Goal: Find specific page/section: Find specific page/section

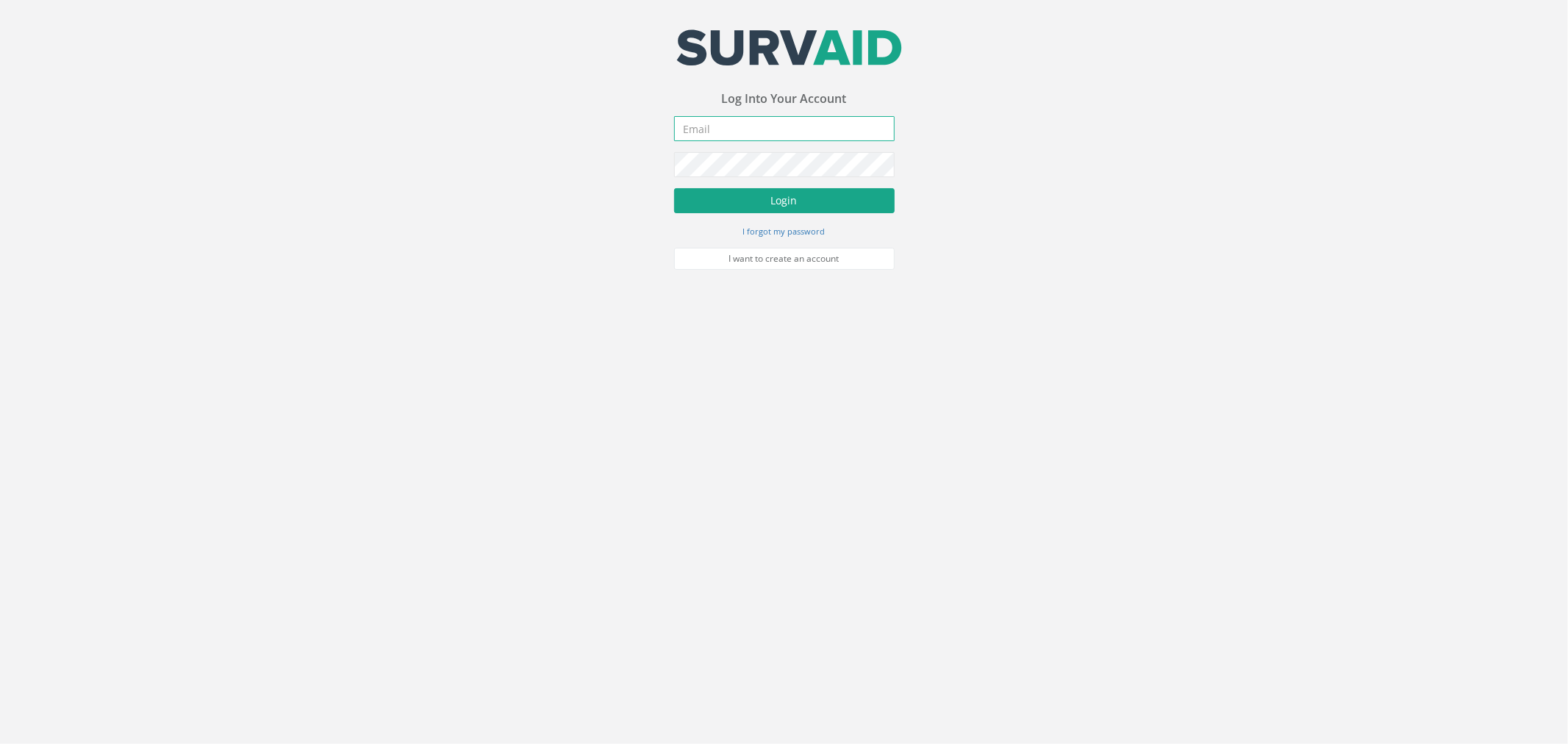
type input "[PERSON_NAME][EMAIL_ADDRESS][PERSON_NAME][DOMAIN_NAME]"
click at [763, 195] on button "Login" at bounding box center [784, 201] width 220 height 25
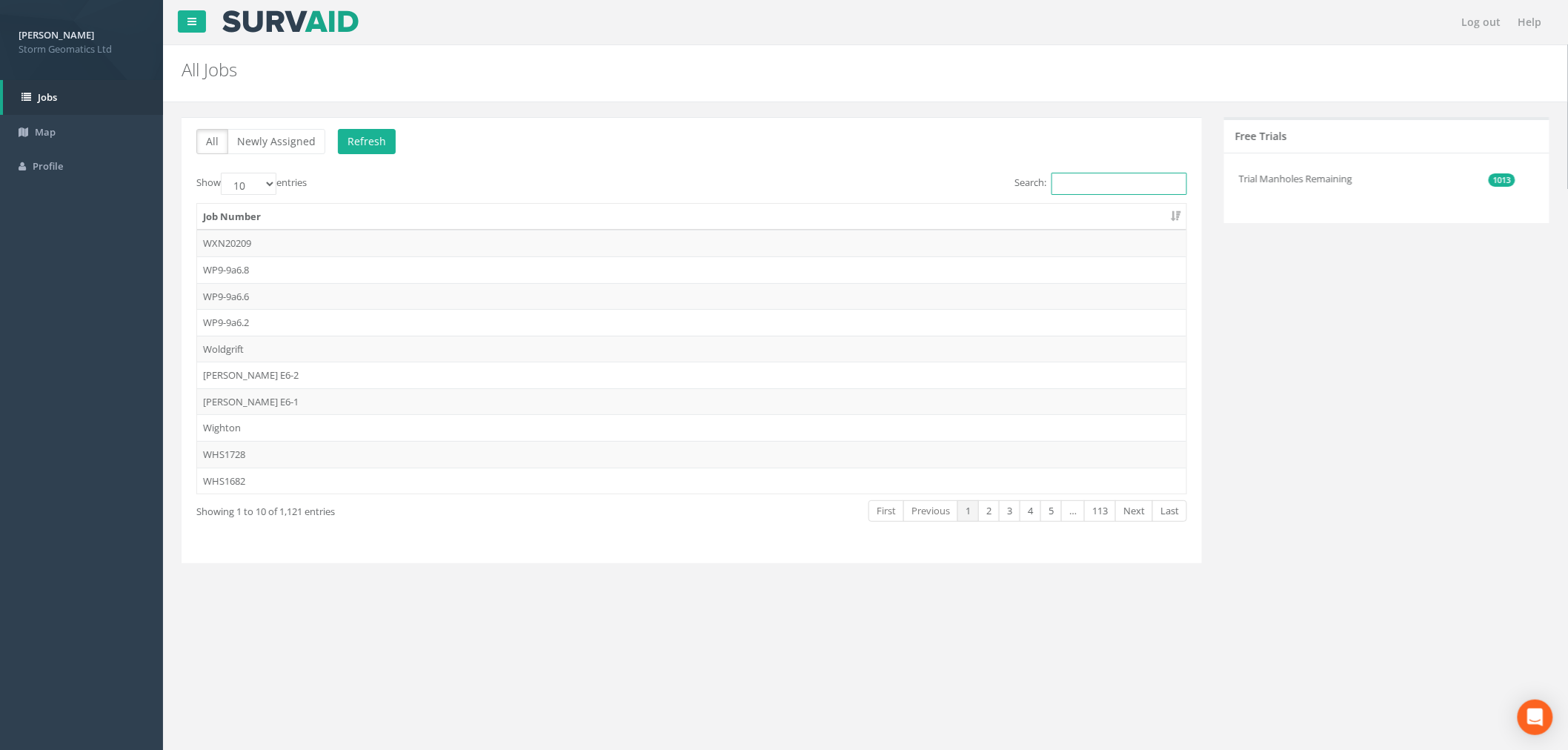
click at [1074, 183] on input "Search:" at bounding box center [1119, 183] width 136 height 22
paste input "25MAIN012688"
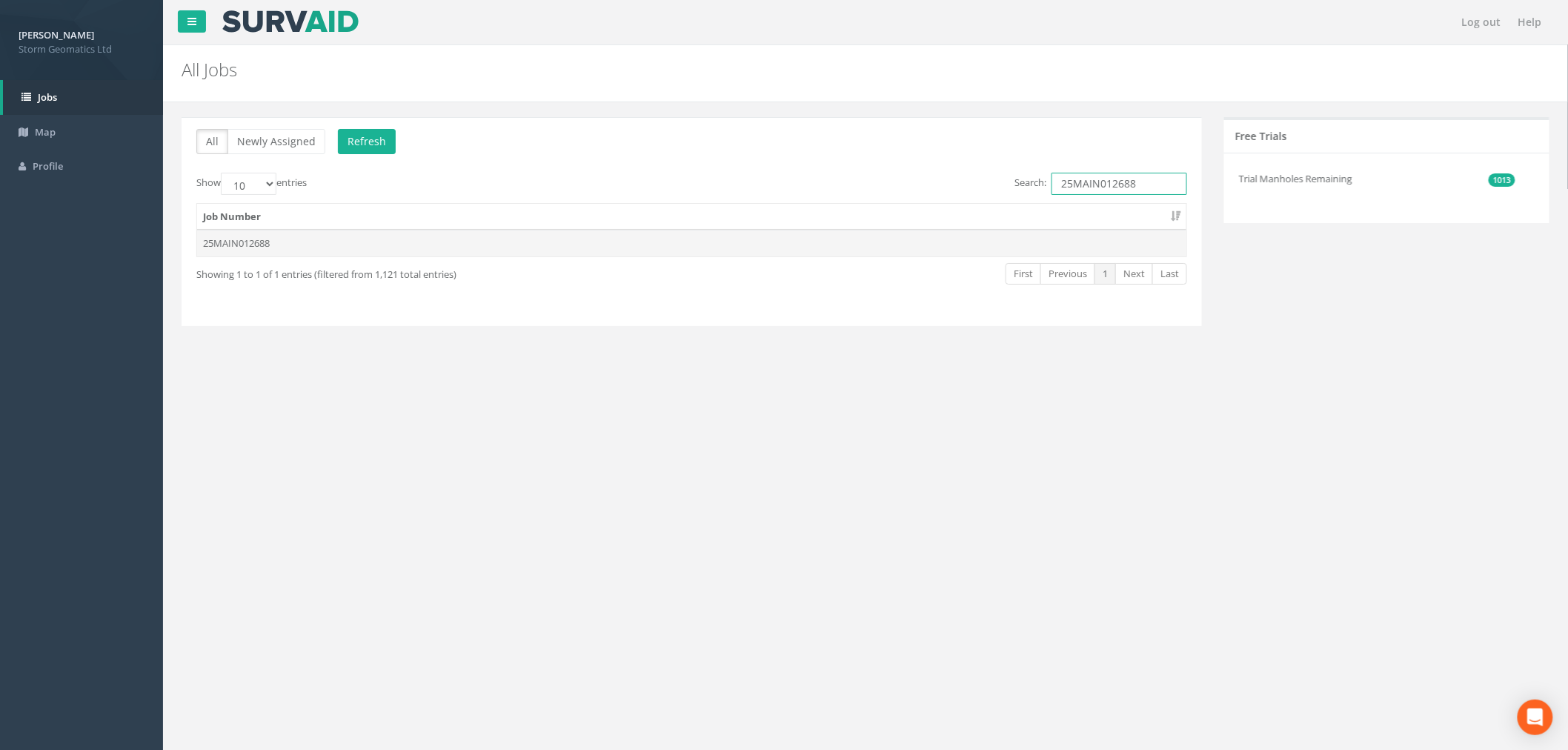
type input "25MAIN012688"
click at [306, 249] on td "25MAIN012688" at bounding box center [692, 243] width 989 height 27
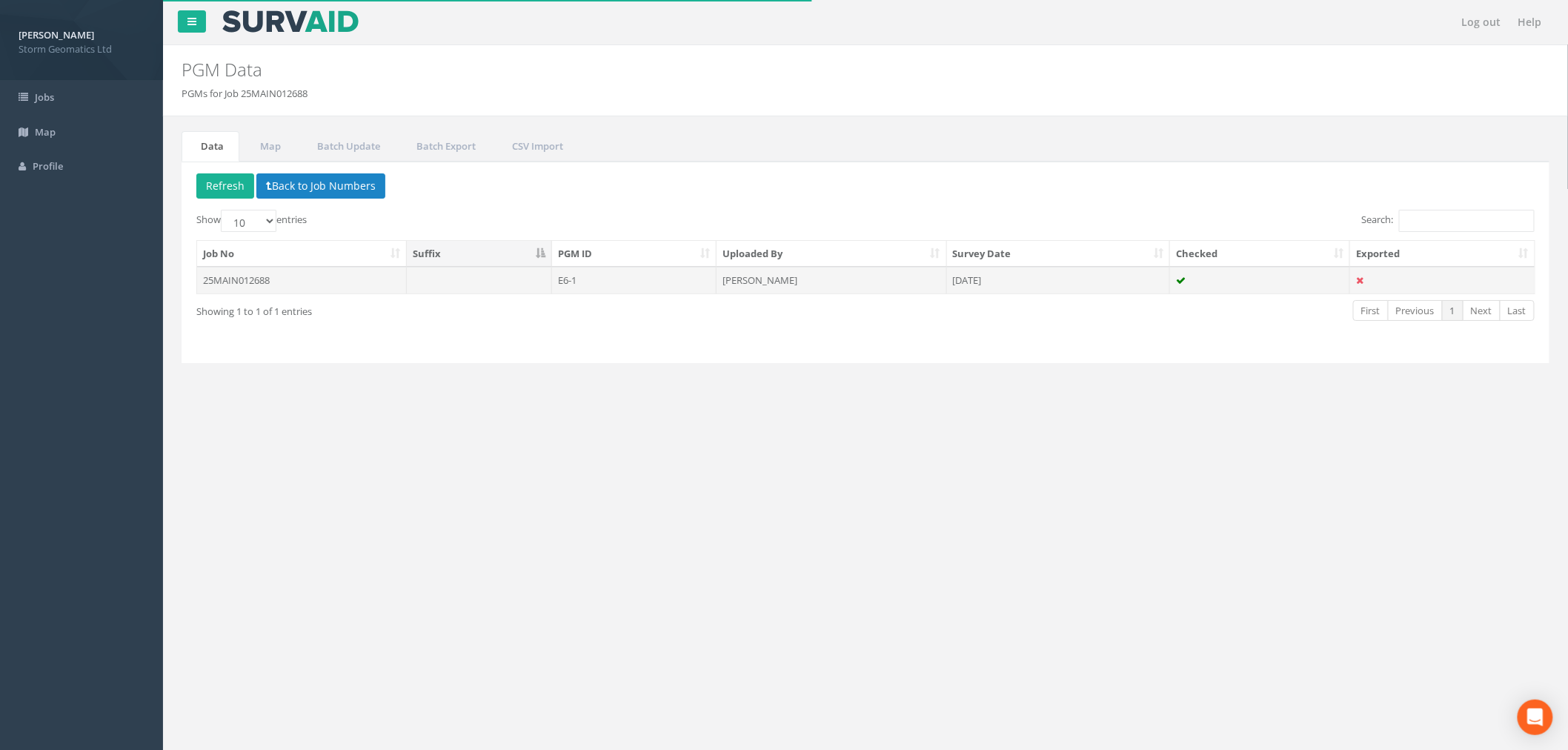
click at [843, 286] on td "[PERSON_NAME]" at bounding box center [831, 280] width 231 height 27
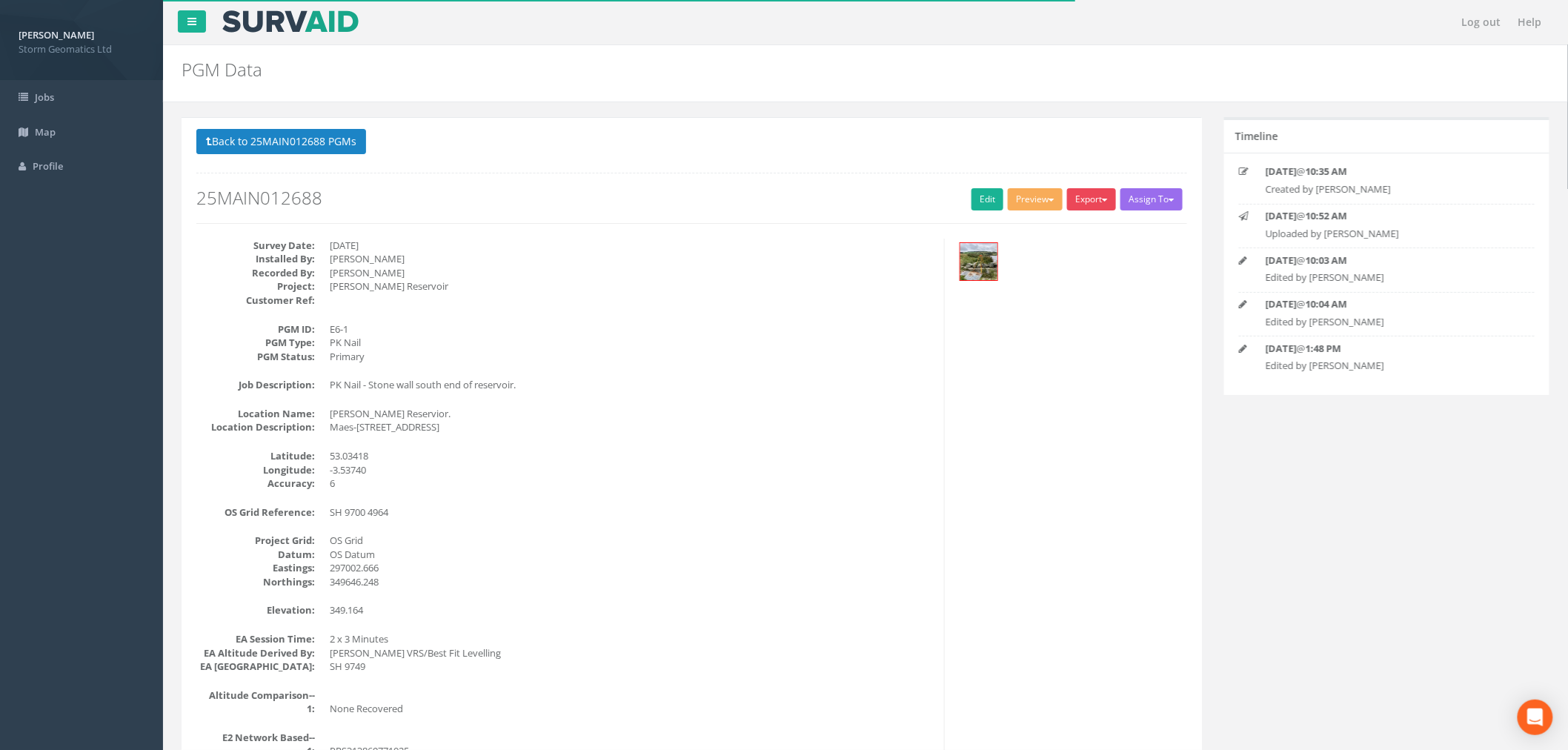
click at [1103, 210] on button "Export" at bounding box center [1092, 198] width 49 height 22
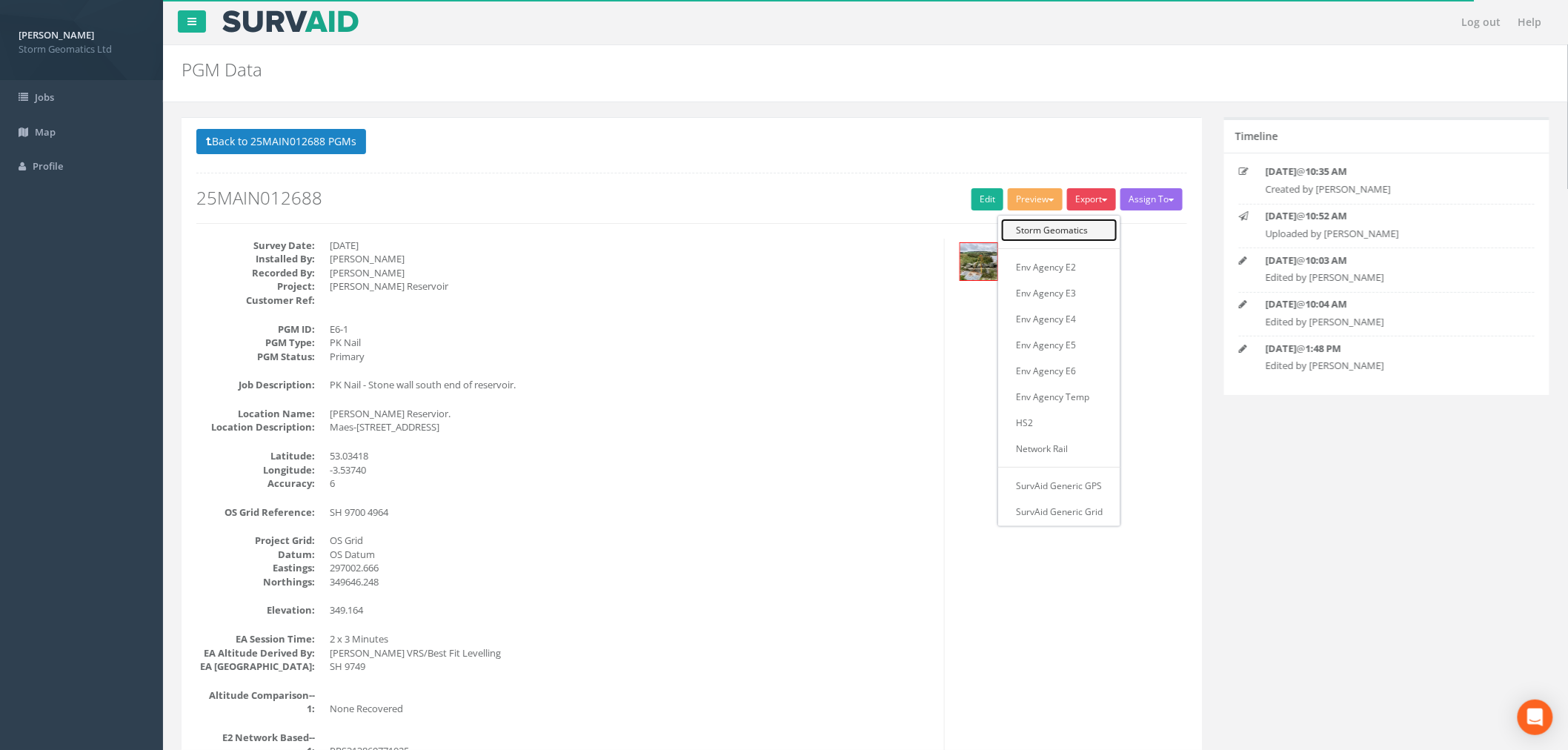
click at [1093, 232] on link "Storm Geomatics" at bounding box center [1059, 230] width 117 height 23
